Goal: Find specific page/section: Find specific page/section

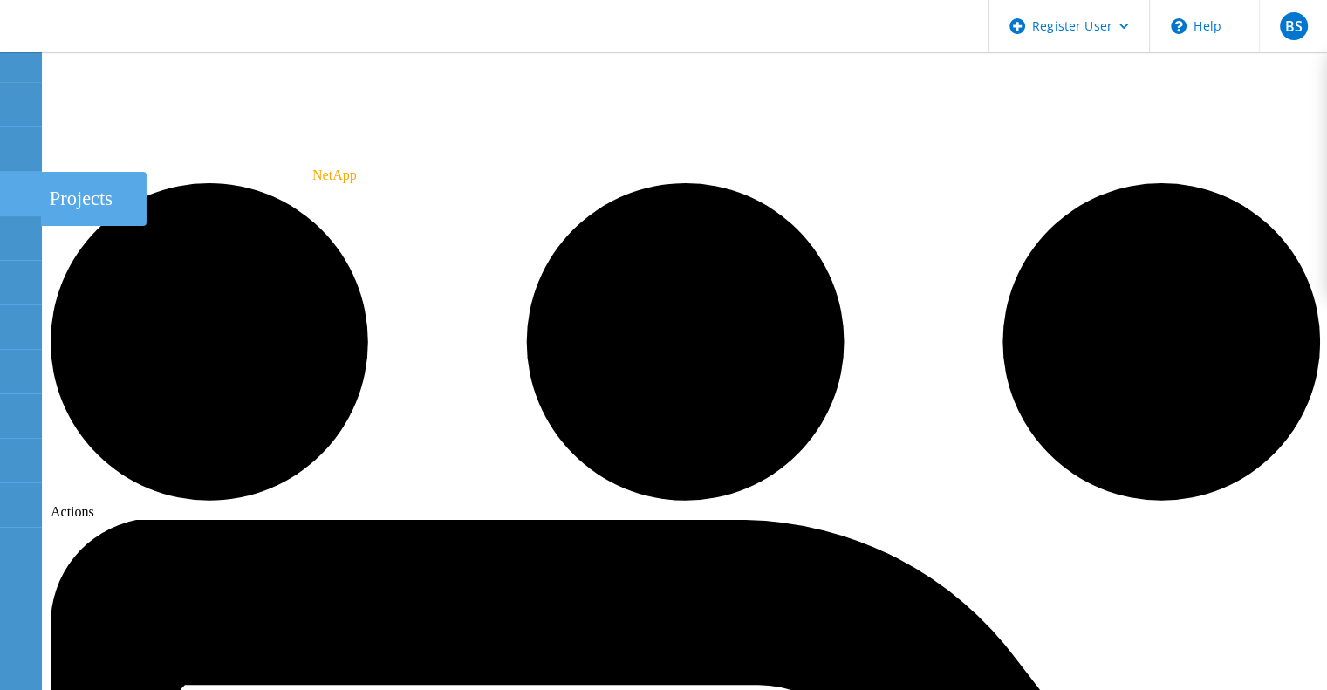
click at [10, 186] on use at bounding box center [10, 186] width 0 height 0
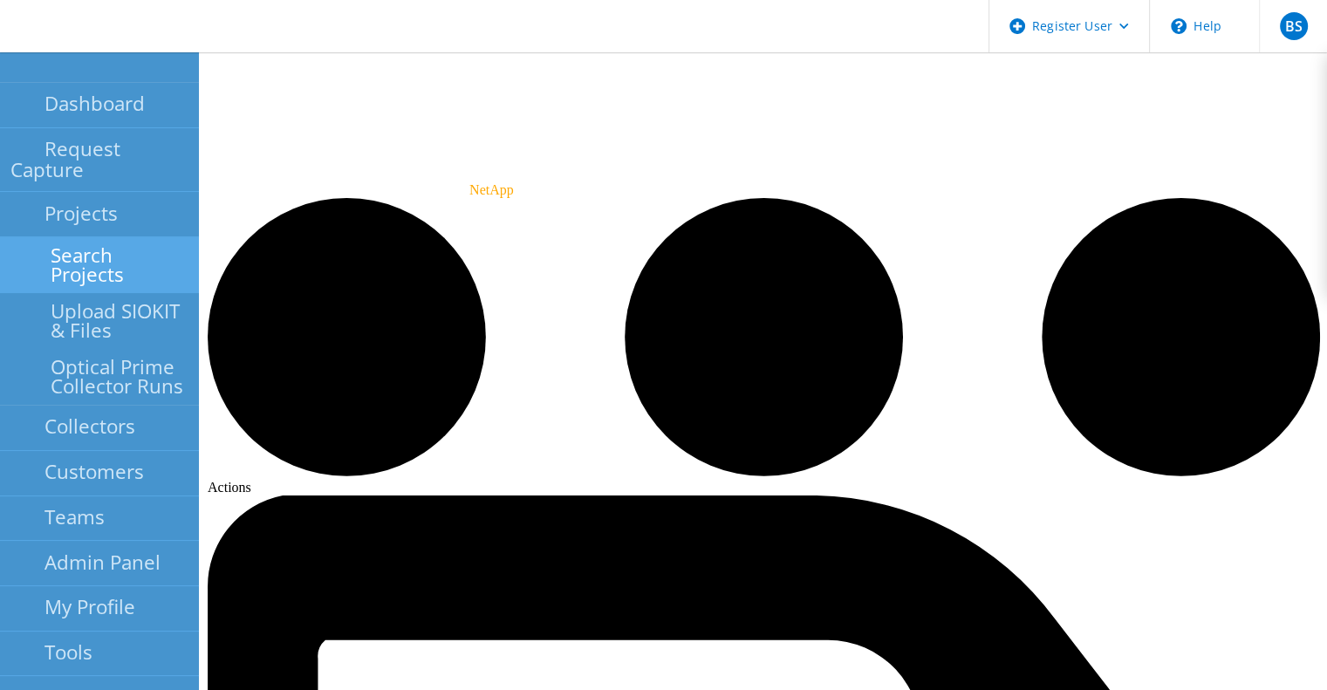
click at [43, 237] on link "Search Projects" at bounding box center [99, 265] width 199 height 56
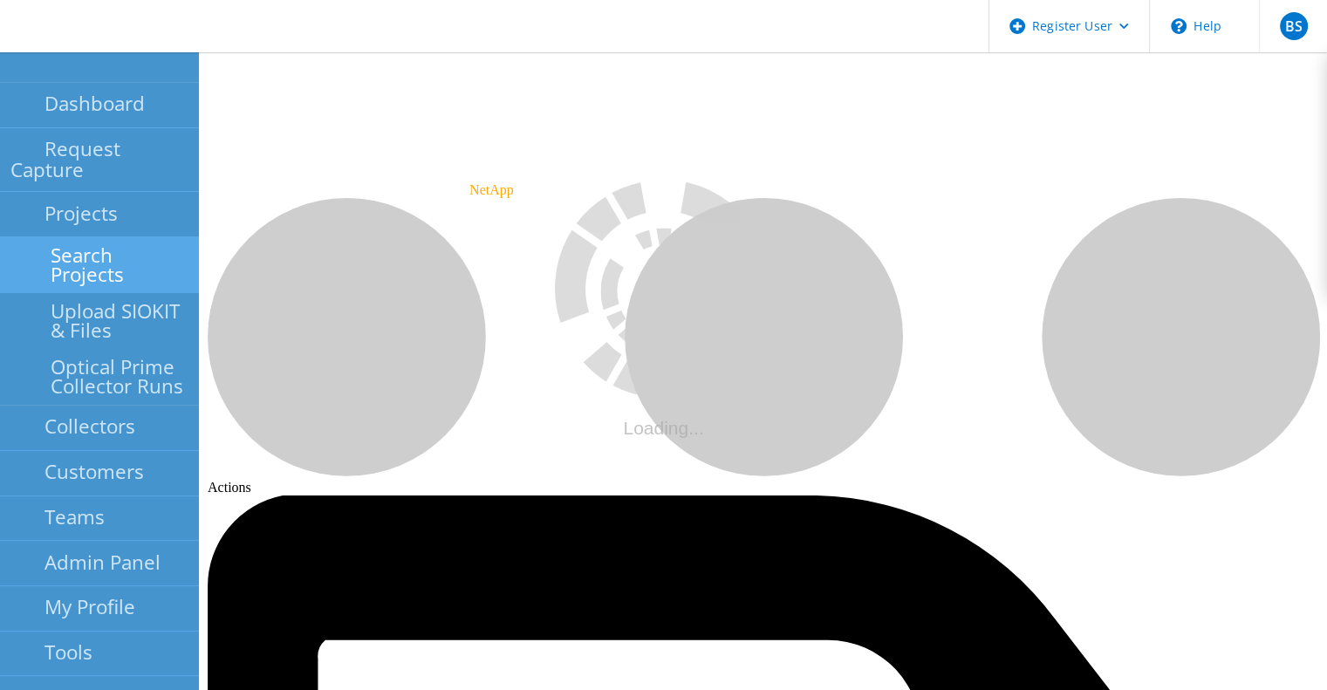
click at [61, 237] on link "Search Projects" at bounding box center [99, 265] width 199 height 56
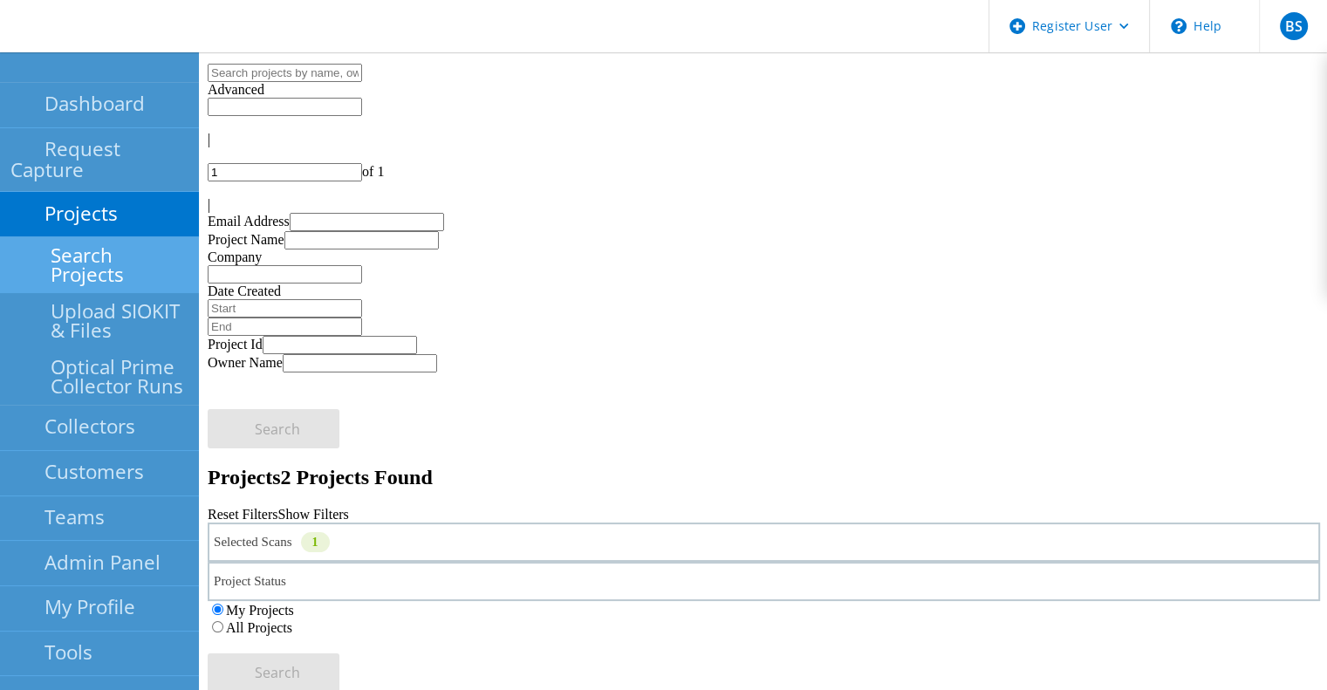
click at [460, 523] on div "Selected Scans 1" at bounding box center [764, 542] width 1113 height 39
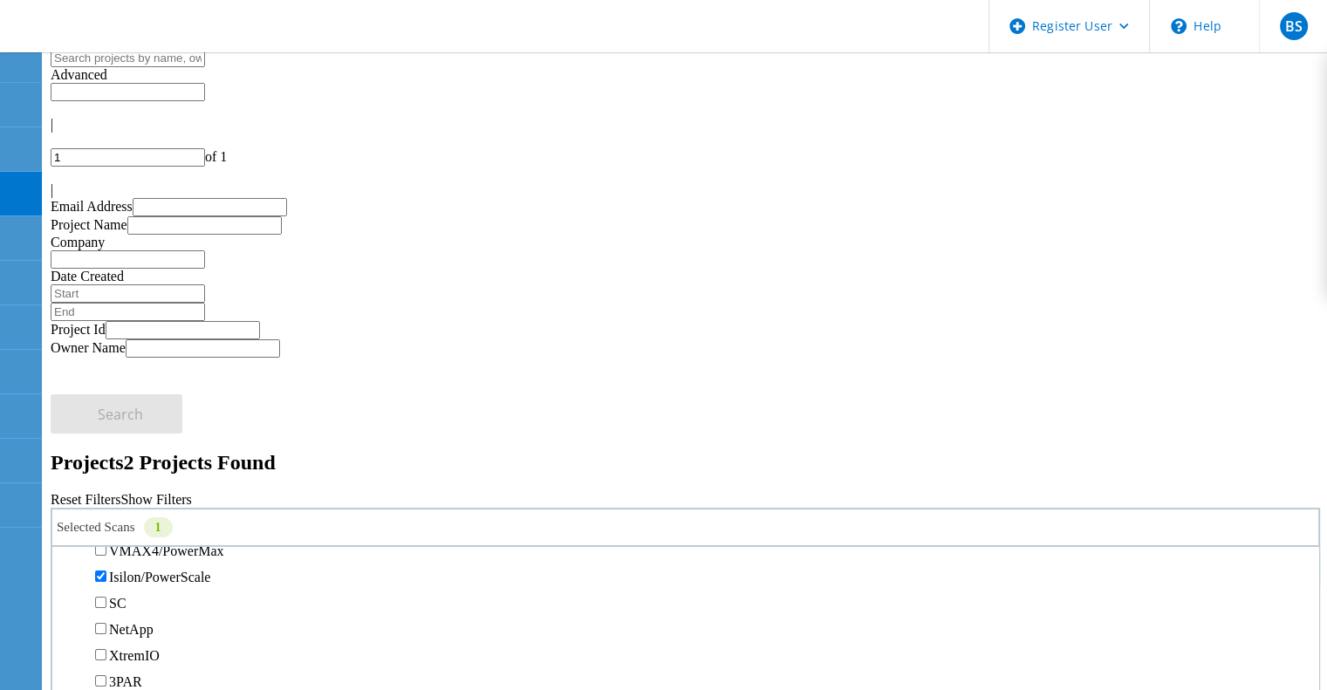
scroll to position [470, 0]
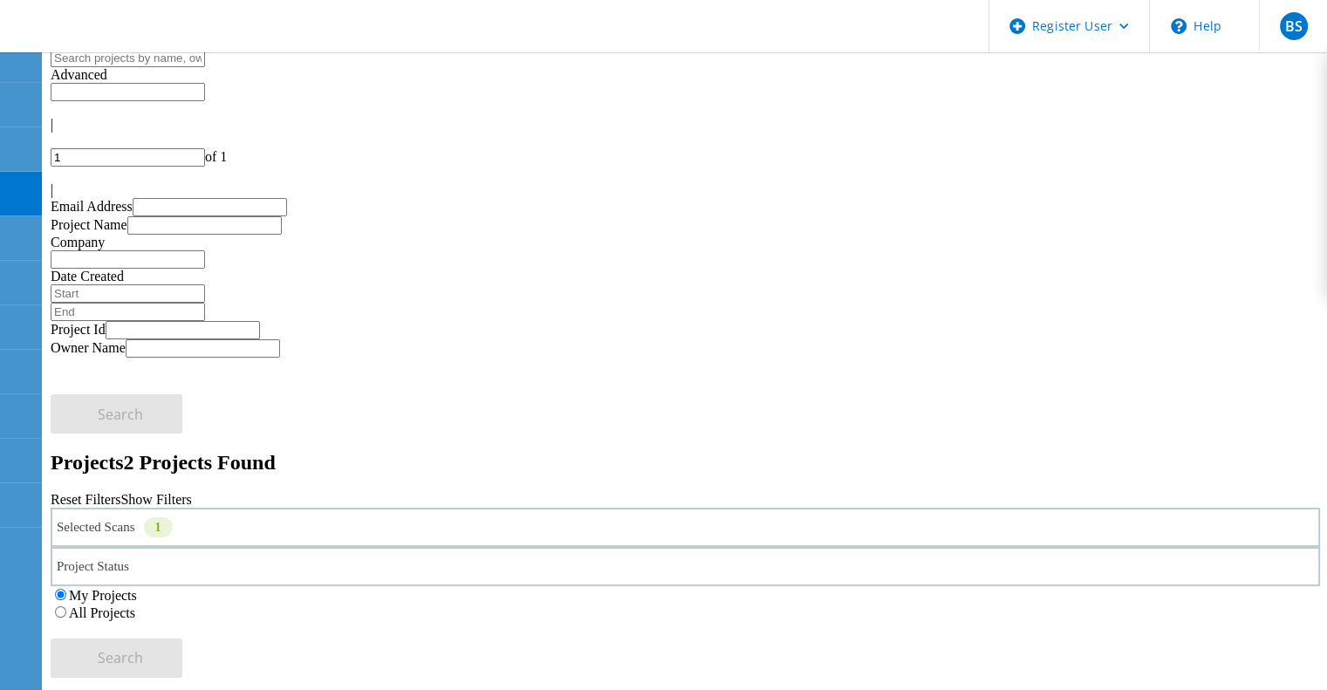
click at [888, 604] on div "All Projects" at bounding box center [686, 612] width 1270 height 17
click at [135, 606] on label "All Projects" at bounding box center [102, 613] width 66 height 15
click at [66, 607] on input "All Projects" at bounding box center [60, 612] width 11 height 11
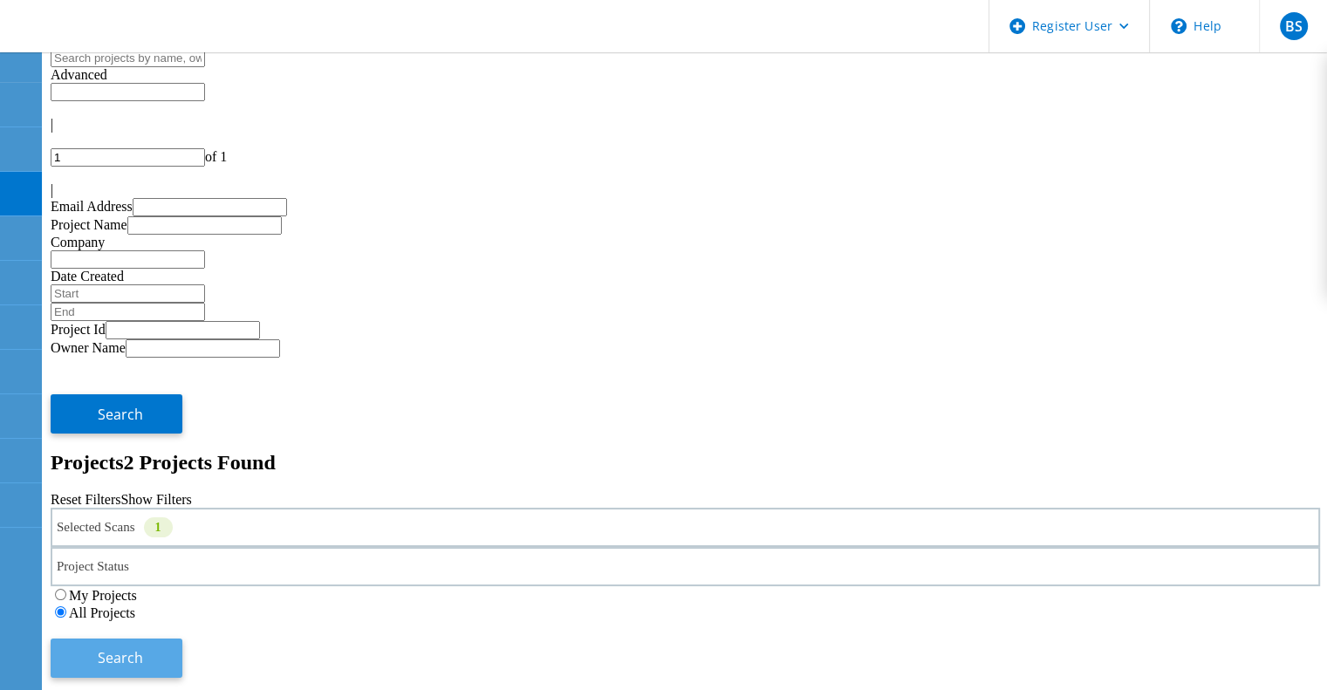
click at [143, 648] on span "Search" at bounding box center [120, 657] width 45 height 19
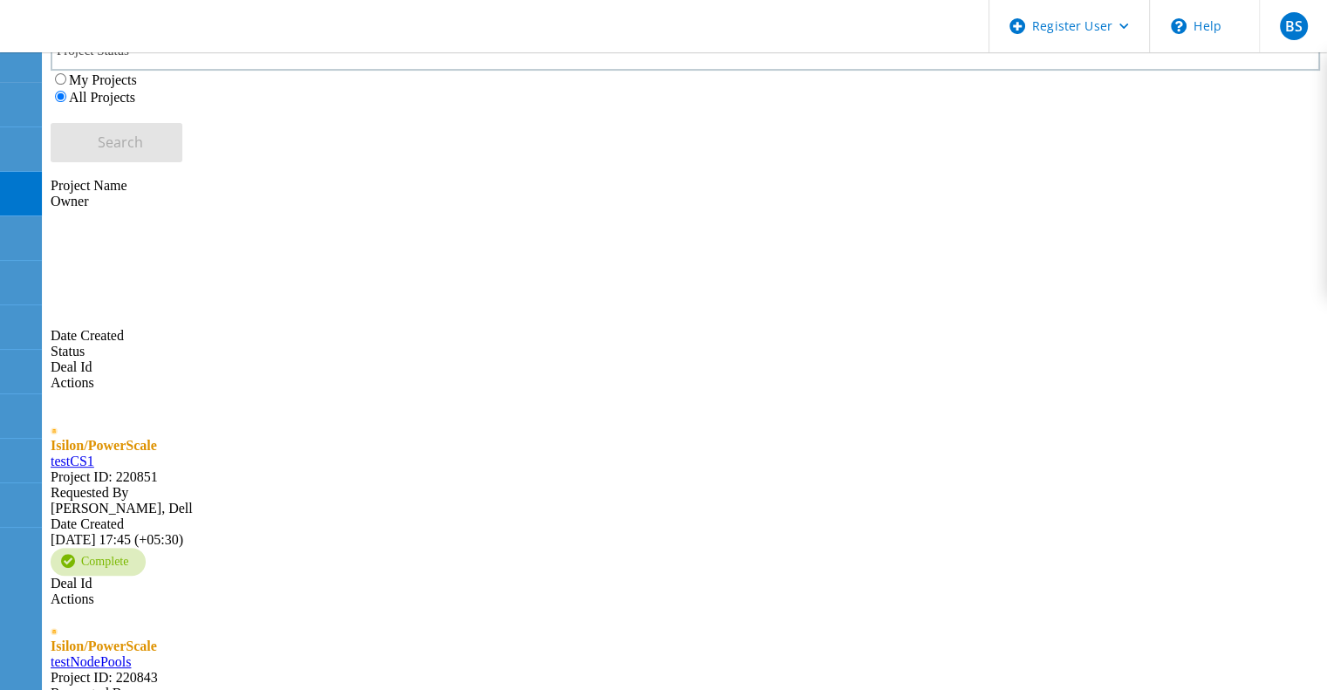
scroll to position [634, 0]
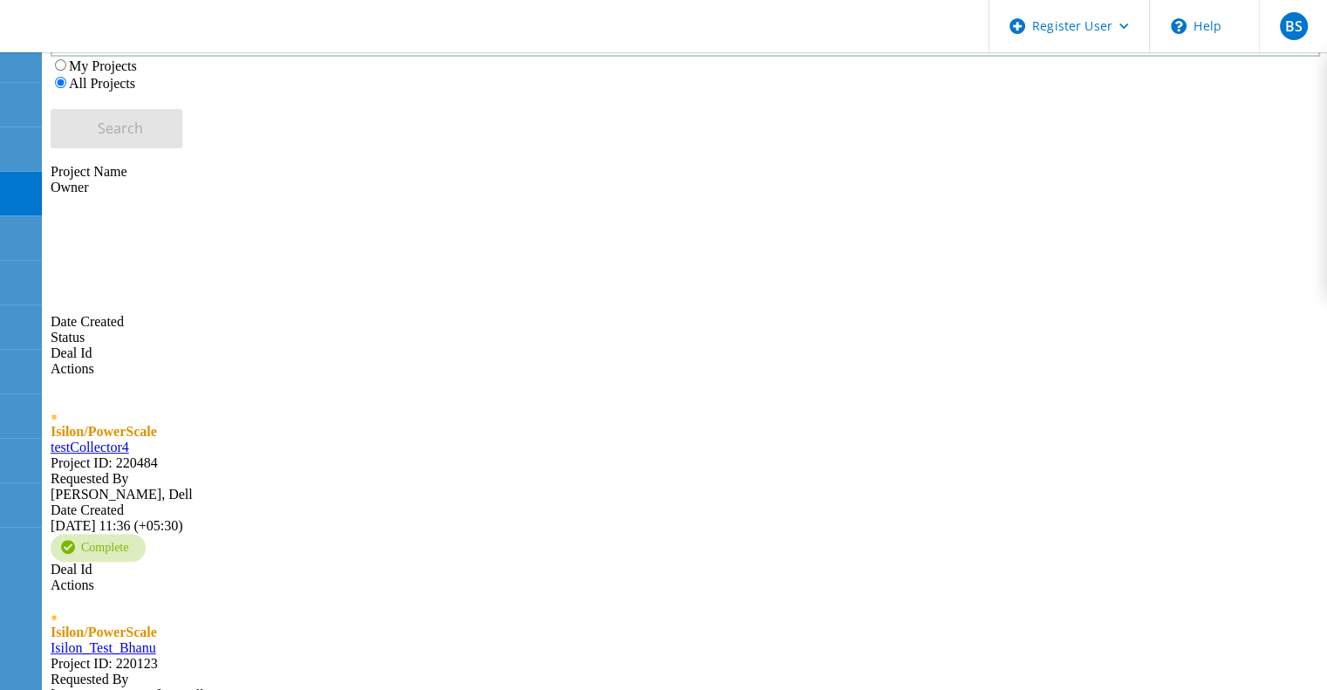
scroll to position [646, 0]
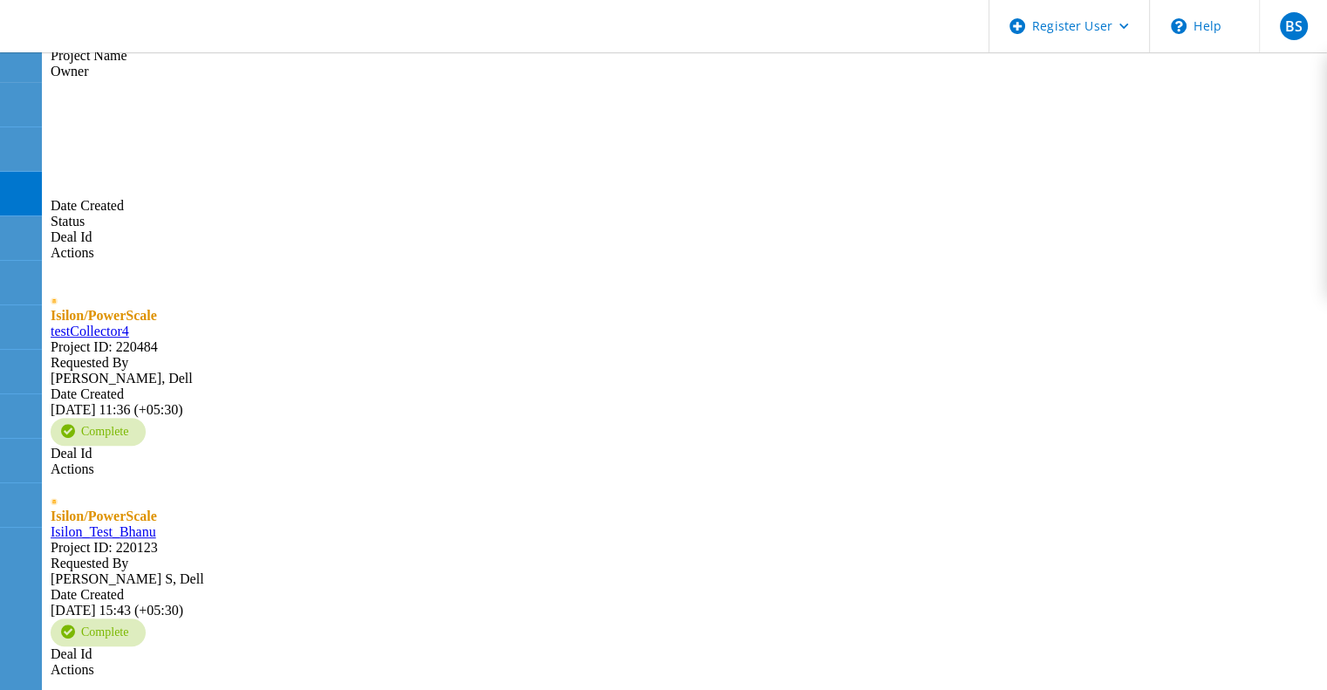
type input "3"
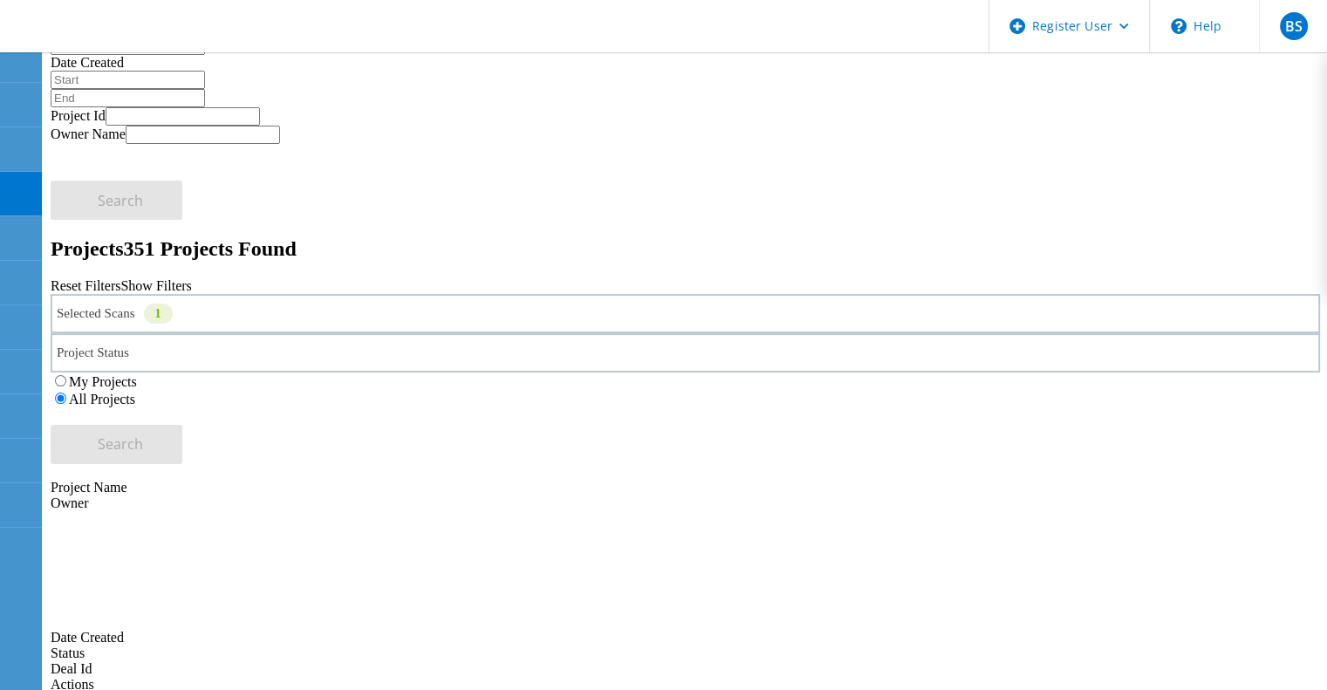
scroll to position [182, 0]
